Goal: Task Accomplishment & Management: Manage account settings

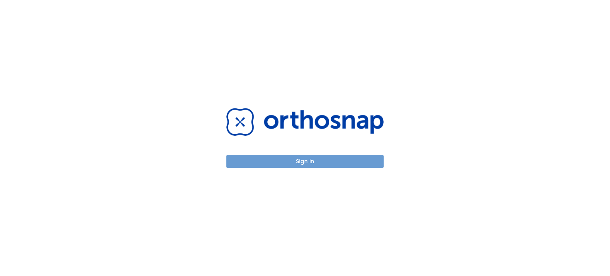
click at [258, 162] on button "Sign in" at bounding box center [304, 161] width 157 height 13
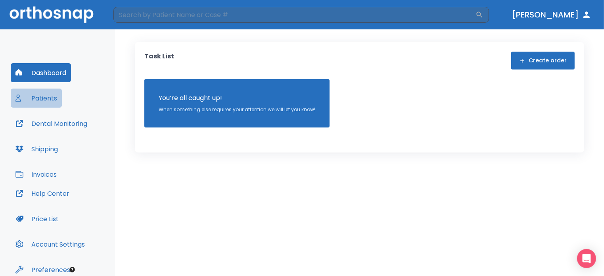
click at [30, 96] on button "Patients" at bounding box center [36, 97] width 51 height 19
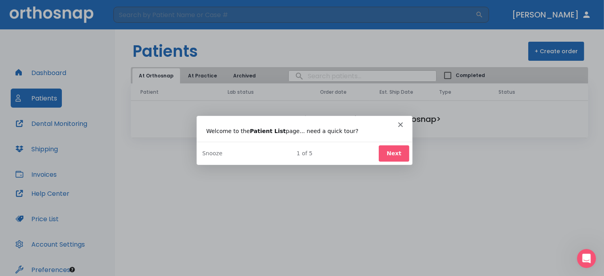
click at [401, 121] on div "Intercom messenger" at bounding box center [304, 120] width 216 height 11
click at [398, 123] on icon "Close" at bounding box center [400, 124] width 5 height 5
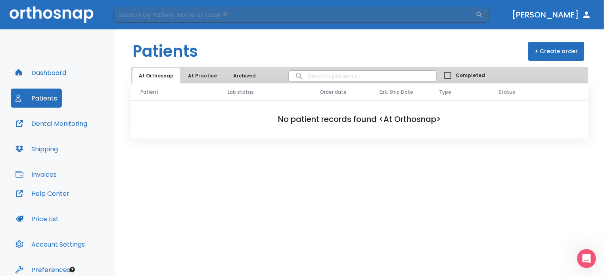
drag, startPoint x: 577, startPoint y: 5, endPoint x: 583, endPoint y: 14, distance: 10.1
click at [583, 14] on header "​ Dr. Chen" at bounding box center [302, 14] width 604 height 29
click at [583, 14] on icon "button" at bounding box center [587, 15] width 10 height 10
click at [585, 15] on icon "button" at bounding box center [587, 15] width 10 height 10
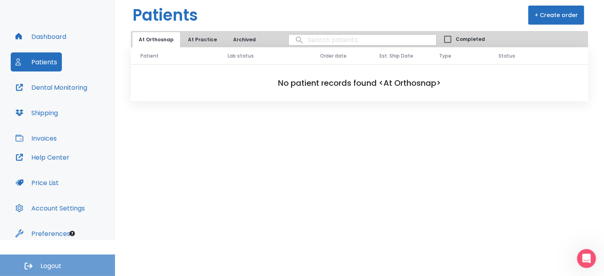
click at [39, 267] on button "Logout" at bounding box center [57, 264] width 115 height 21
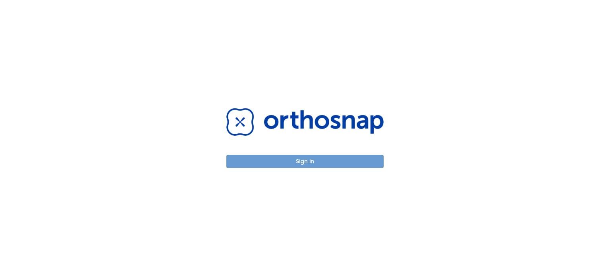
click at [330, 164] on button "Sign in" at bounding box center [304, 161] width 157 height 13
